Goal: Information Seeking & Learning: Learn about a topic

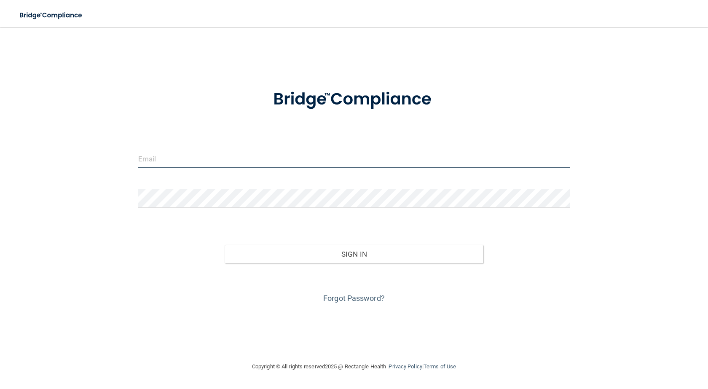
type input "[EMAIL_ADDRESS][DOMAIN_NAME]"
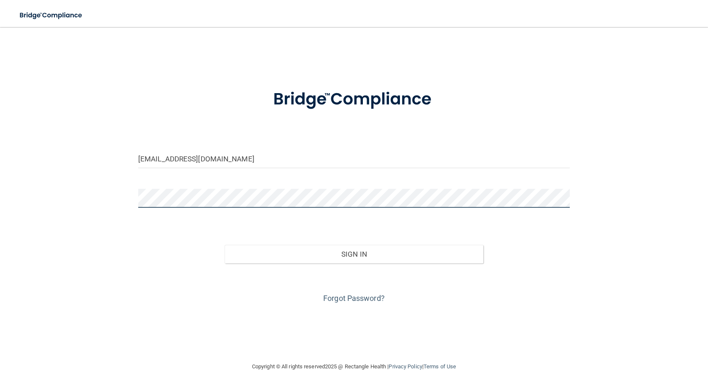
click at [80, 204] on div "[EMAIL_ADDRESS][DOMAIN_NAME] Invalid email/password. You don't have permission …" at bounding box center [354, 194] width 674 height 318
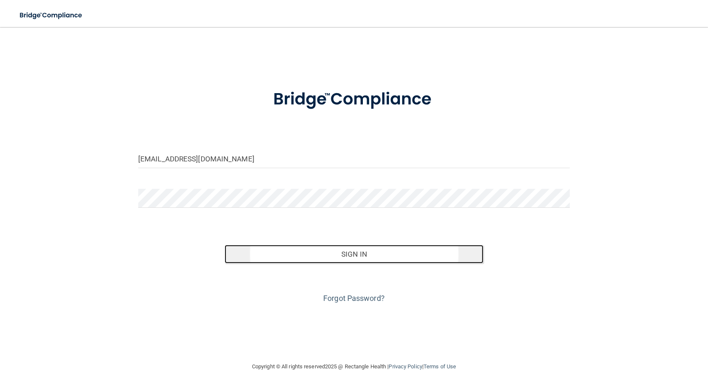
click at [322, 248] on button "Sign In" at bounding box center [353, 254] width 259 height 19
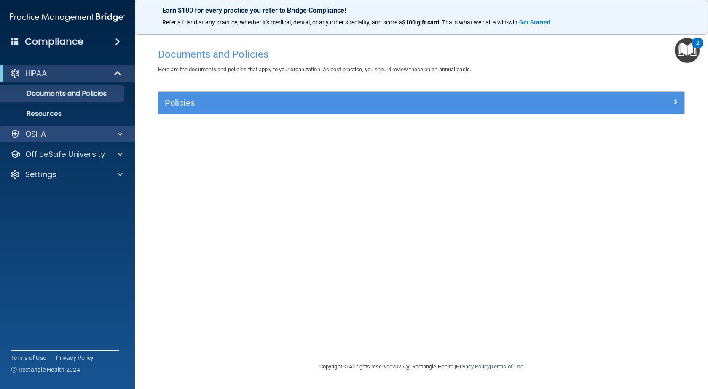
click at [93, 127] on div "OSHA" at bounding box center [67, 134] width 135 height 17
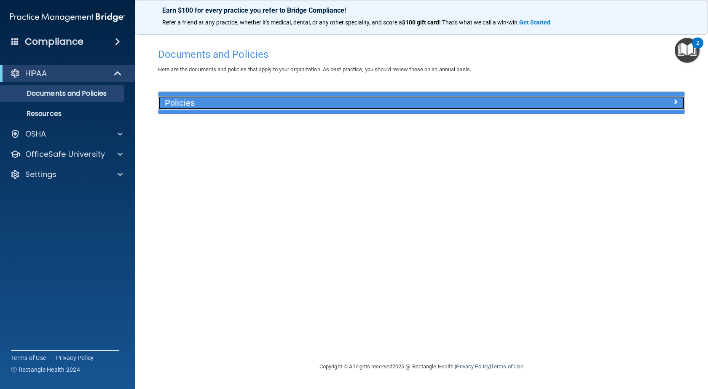
click at [283, 101] on h5 "Policies" at bounding box center [356, 102] width 382 height 9
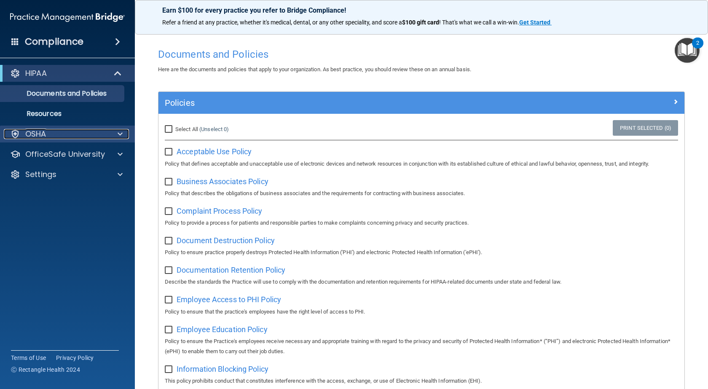
click at [120, 134] on span at bounding box center [120, 134] width 5 height 10
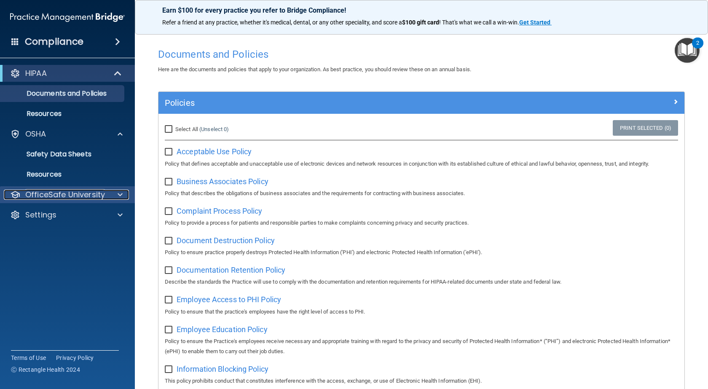
click at [125, 191] on div at bounding box center [118, 195] width 21 height 10
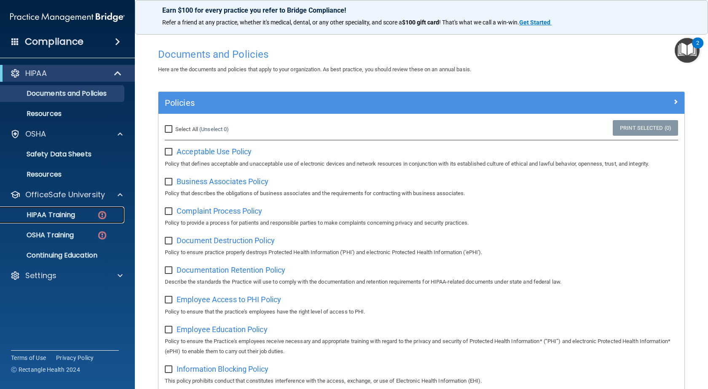
click at [65, 211] on p "HIPAA Training" at bounding box center [39, 215] width 69 height 8
